Goal: Task Accomplishment & Management: Complete application form

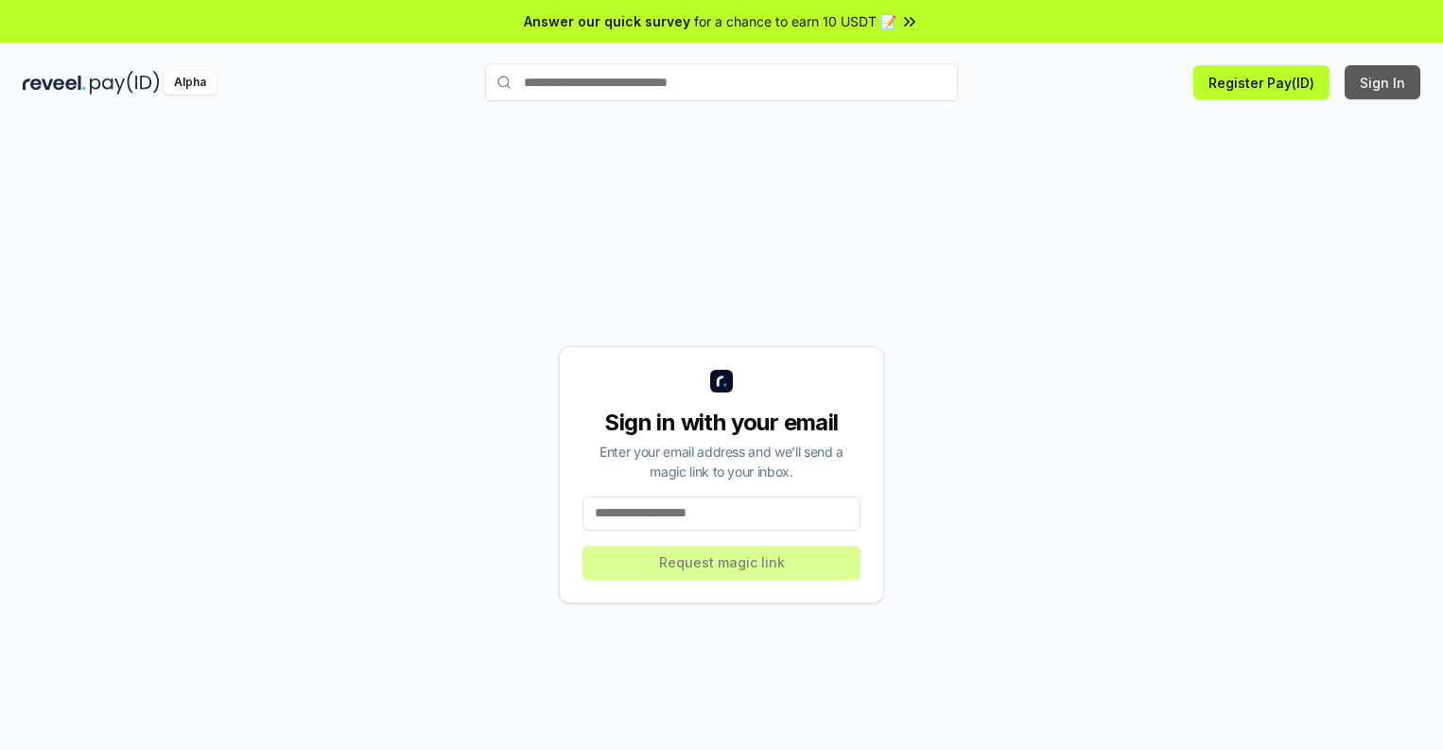
click at [1384, 82] on button "Sign In" at bounding box center [1383, 82] width 76 height 34
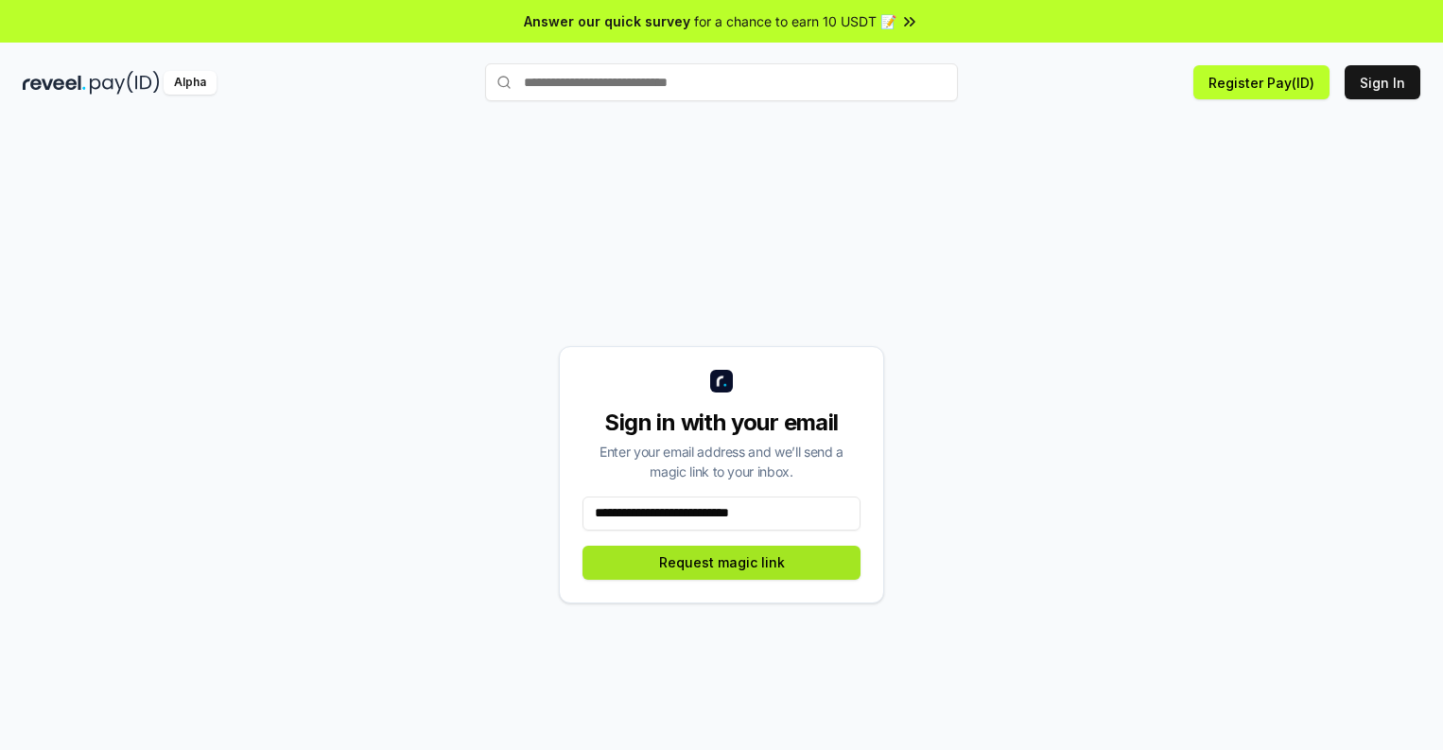
type input "**********"
click at [722, 562] on button "Request magic link" at bounding box center [722, 563] width 278 height 34
